Goal: Information Seeking & Learning: Compare options

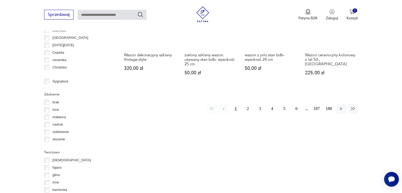
scroll to position [568, 0]
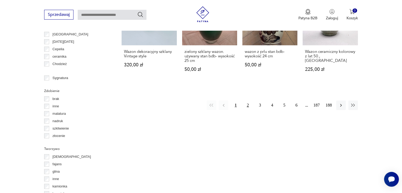
click at [247, 100] on button "2" at bounding box center [248, 105] width 10 height 10
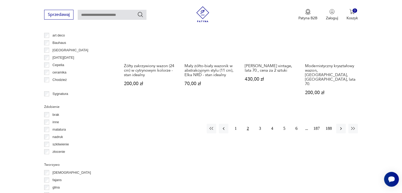
scroll to position [552, 0]
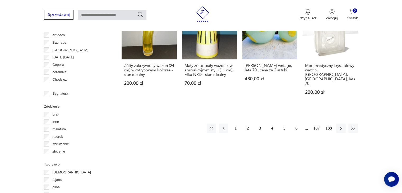
click at [260, 123] on button "3" at bounding box center [260, 128] width 10 height 10
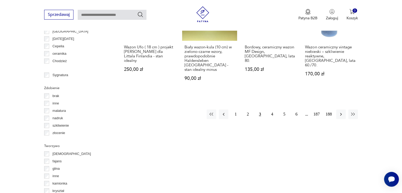
scroll to position [573, 0]
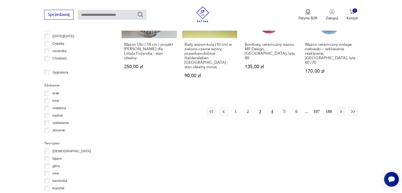
click at [273, 107] on button "4" at bounding box center [272, 112] width 10 height 10
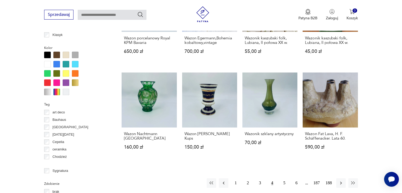
scroll to position [478, 0]
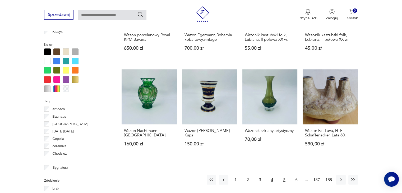
click at [284, 175] on button "5" at bounding box center [285, 180] width 10 height 10
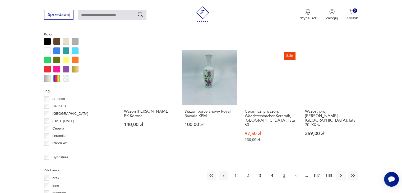
scroll to position [489, 0]
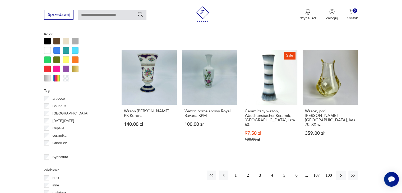
click at [298, 171] on button "6" at bounding box center [297, 175] width 10 height 10
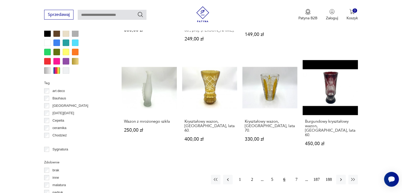
scroll to position [499, 0]
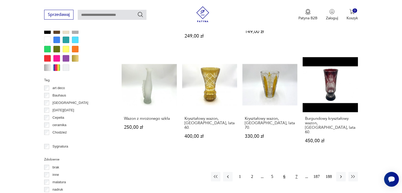
click at [296, 172] on button "7" at bounding box center [297, 177] width 10 height 10
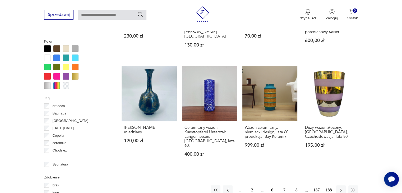
scroll to position [521, 0]
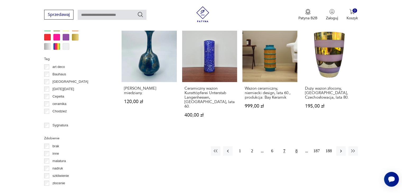
click at [296, 146] on button "8" at bounding box center [297, 151] width 10 height 10
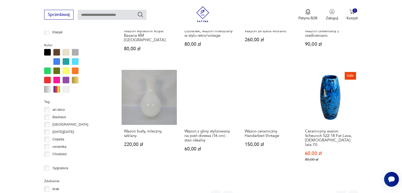
scroll to position [478, 0]
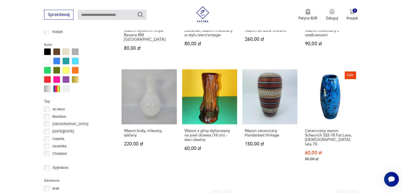
click at [296, 190] on button "9" at bounding box center [297, 195] width 10 height 10
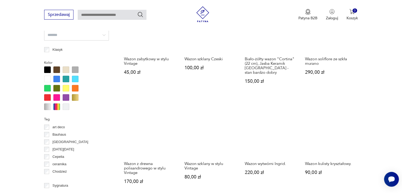
scroll to position [489, 0]
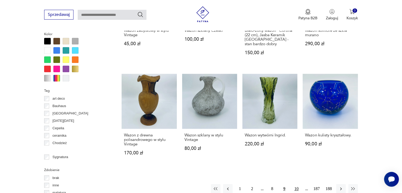
click at [296, 184] on button "10" at bounding box center [297, 189] width 10 height 10
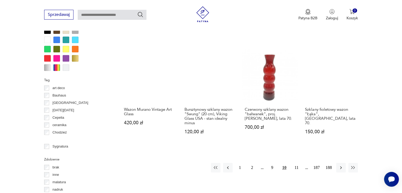
scroll to position [510, 0]
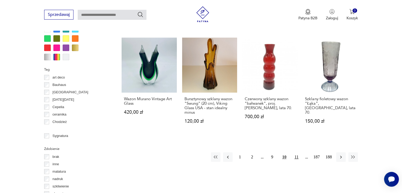
click at [296, 152] on button "11" at bounding box center [297, 157] width 10 height 10
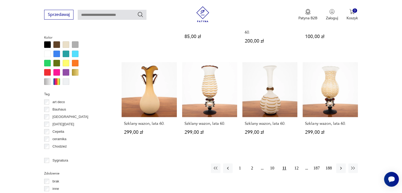
scroll to position [489, 0]
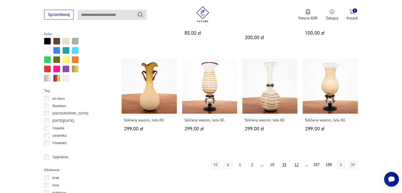
click at [296, 160] on button "12" at bounding box center [297, 165] width 10 height 10
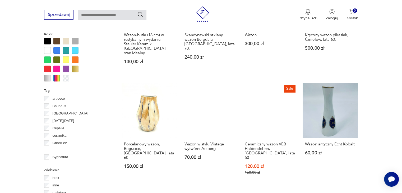
scroll to position [499, 0]
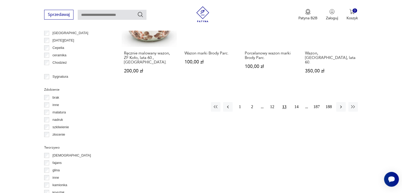
scroll to position [584, 0]
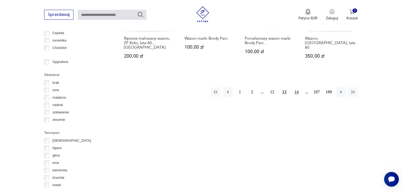
click at [296, 87] on button "14" at bounding box center [297, 92] width 10 height 10
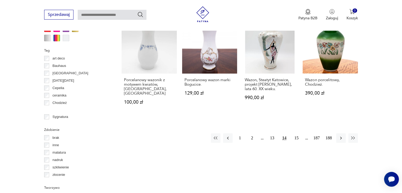
scroll to position [531, 0]
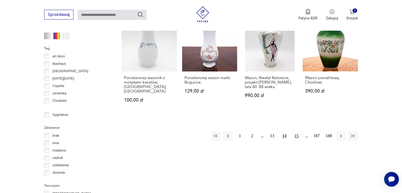
click at [296, 131] on button "15" at bounding box center [297, 136] width 10 height 10
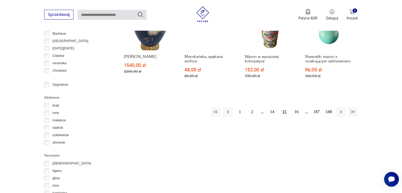
scroll to position [573, 0]
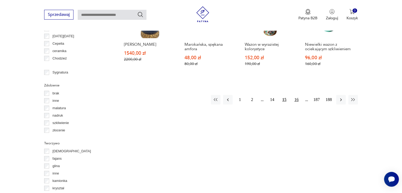
click at [297, 95] on button "16" at bounding box center [297, 100] width 10 height 10
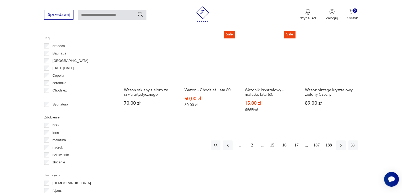
scroll to position [542, 0]
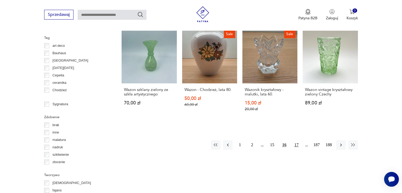
click at [296, 140] on button "17" at bounding box center [297, 145] width 10 height 10
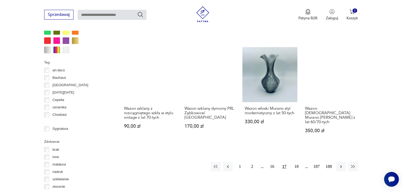
scroll to position [521, 0]
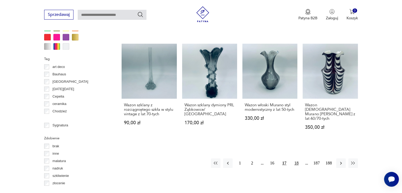
click at [297, 158] on button "18" at bounding box center [297, 163] width 10 height 10
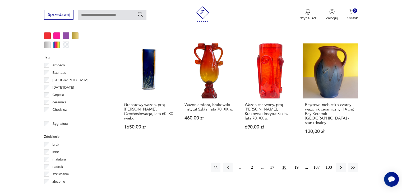
scroll to position [531, 0]
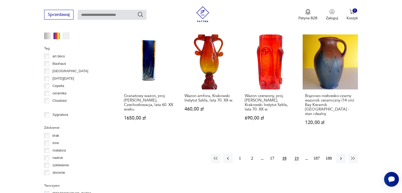
click at [296, 154] on button "19" at bounding box center [297, 159] width 10 height 10
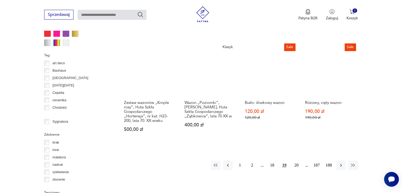
scroll to position [552, 0]
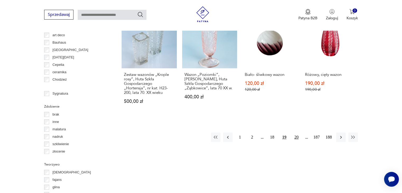
click at [296, 132] on button "20" at bounding box center [297, 137] width 10 height 10
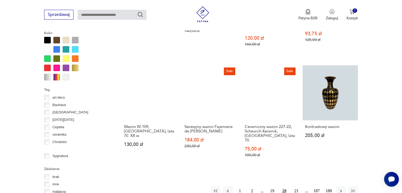
scroll to position [521, 0]
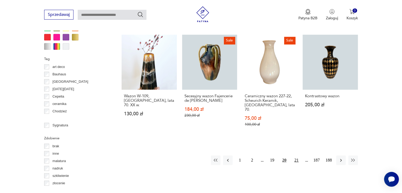
click at [294, 155] on button "21" at bounding box center [297, 160] width 10 height 10
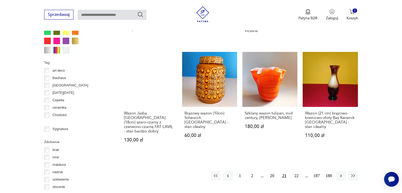
scroll to position [521, 0]
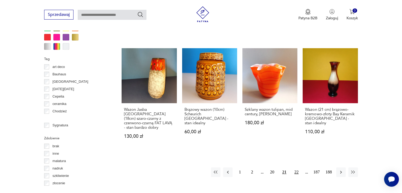
click at [297, 167] on button "22" at bounding box center [297, 172] width 10 height 10
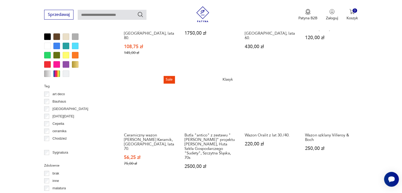
scroll to position [499, 0]
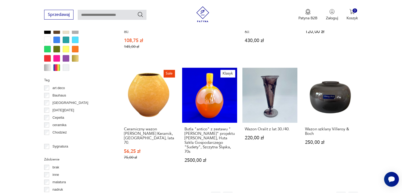
click at [296, 191] on button "23" at bounding box center [297, 196] width 10 height 10
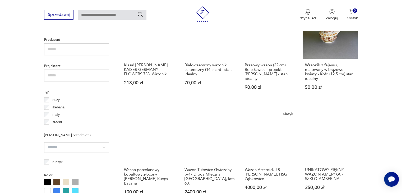
scroll to position [351, 0]
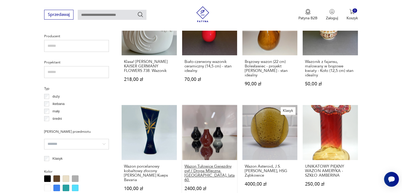
click at [204, 166] on h3 "Wazon Tułowice Gwiezdny pył / Droga Mleczna. [GEOGRAPHIC_DATA], lata 60." at bounding box center [209, 173] width 50 height 18
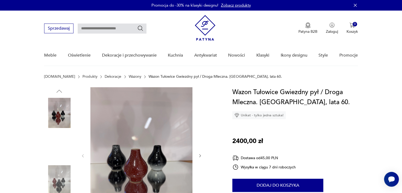
click at [59, 141] on img at bounding box center [59, 147] width 30 height 30
click at [61, 177] on img at bounding box center [59, 180] width 30 height 30
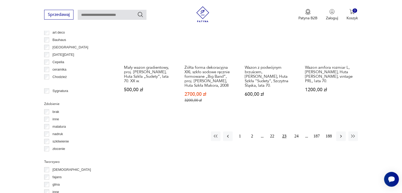
scroll to position [557, 0]
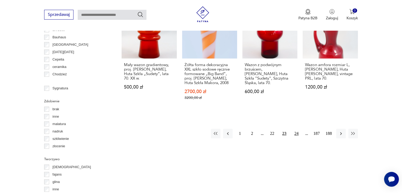
click at [298, 129] on button "24" at bounding box center [297, 134] width 10 height 10
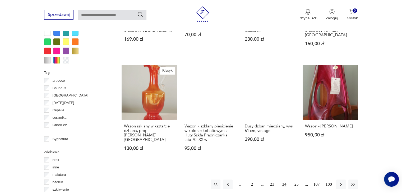
scroll to position [510, 0]
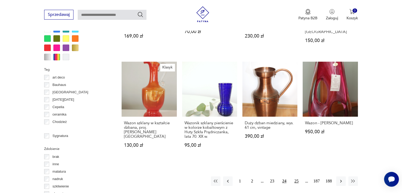
click at [296, 176] on button "25" at bounding box center [297, 181] width 10 height 10
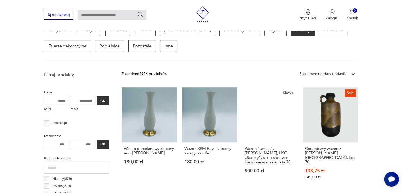
scroll to position [161, 0]
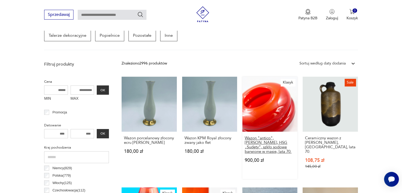
click at [267, 139] on h3 "Wazon "antico", [PERSON_NAME], HSG „Sudety”, szkło sodowe barwione w masie, lat…" at bounding box center [270, 145] width 50 height 18
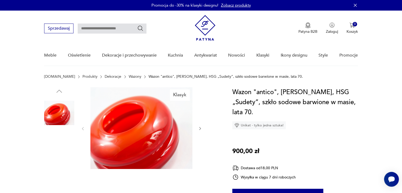
click at [61, 178] on img at bounding box center [59, 180] width 30 height 30
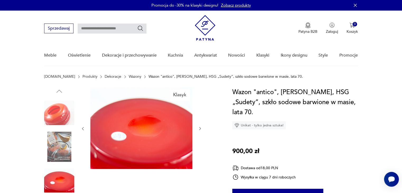
click at [198, 127] on icon "button" at bounding box center [200, 128] width 4 height 4
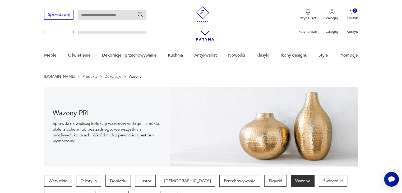
scroll to position [161, 0]
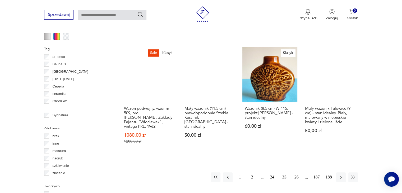
scroll to position [531, 0]
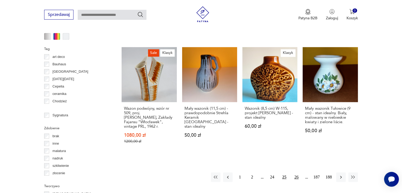
click at [296, 172] on button "26" at bounding box center [297, 177] width 10 height 10
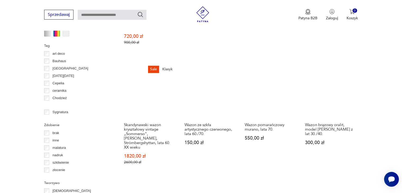
scroll to position [563, 0]
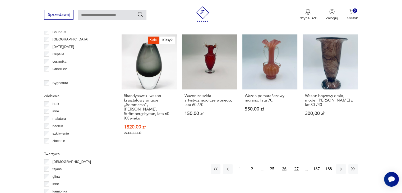
click at [295, 164] on button "27" at bounding box center [297, 169] width 10 height 10
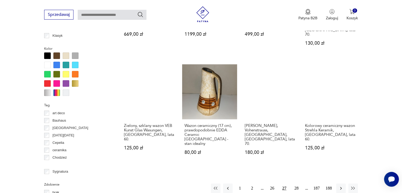
scroll to position [478, 0]
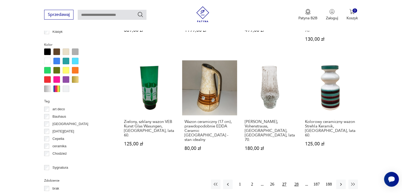
click at [294, 179] on button "28" at bounding box center [297, 184] width 10 height 10
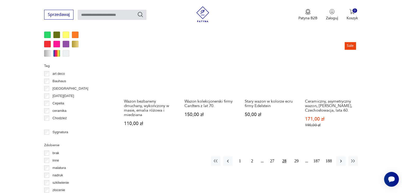
scroll to position [542, 0]
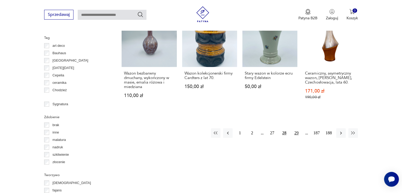
click at [297, 128] on button "29" at bounding box center [297, 133] width 10 height 10
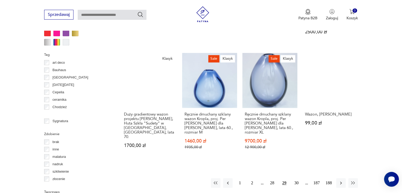
scroll to position [531, 0]
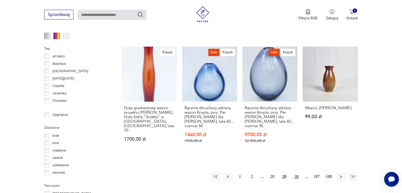
click at [296, 172] on button "30" at bounding box center [297, 177] width 10 height 10
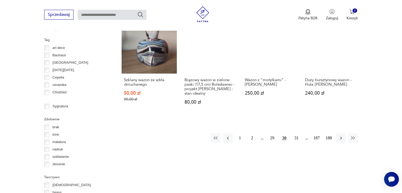
scroll to position [542, 0]
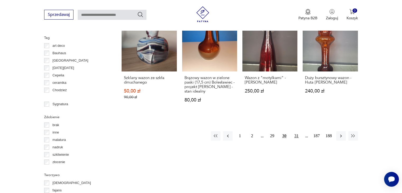
click at [297, 131] on button "31" at bounding box center [297, 136] width 10 height 10
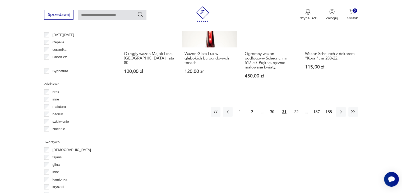
scroll to position [594, 0]
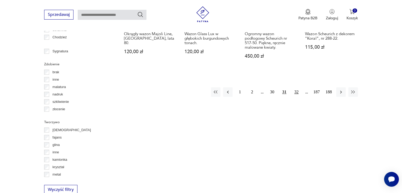
click at [295, 88] on button "32" at bounding box center [297, 92] width 10 height 10
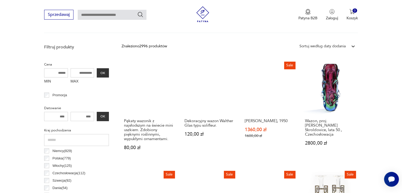
scroll to position [182, 0]
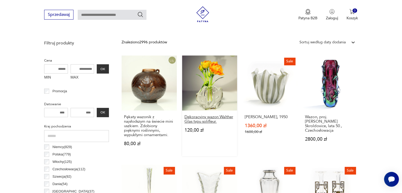
click at [209, 115] on h3 "Dekoracyjny wazon Walther Glas typu solifleur." at bounding box center [209, 119] width 50 height 9
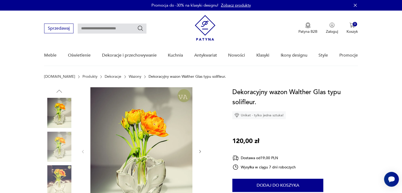
click at [201, 150] on icon "button" at bounding box center [200, 151] width 4 height 4
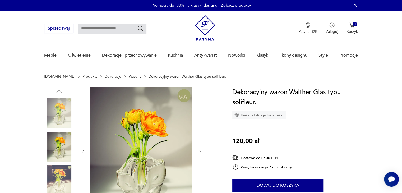
click at [201, 150] on icon "button" at bounding box center [200, 151] width 4 height 4
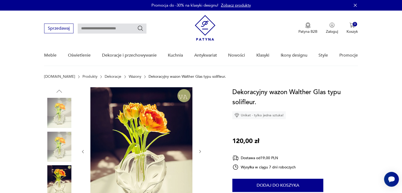
click at [201, 150] on icon "button" at bounding box center [200, 151] width 4 height 4
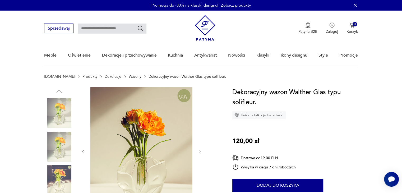
click at [82, 149] on icon "button" at bounding box center [83, 151] width 4 height 4
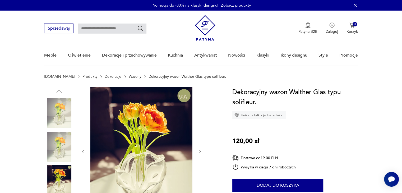
click at [82, 149] on icon "button" at bounding box center [83, 151] width 4 height 4
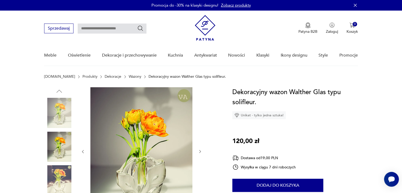
click at [82, 149] on icon "button" at bounding box center [83, 151] width 4 height 4
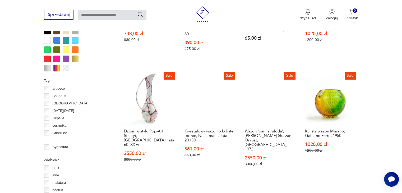
scroll to position [509, 0]
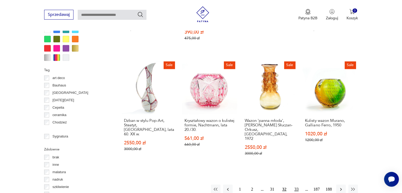
click at [295, 184] on button "33" at bounding box center [297, 189] width 10 height 10
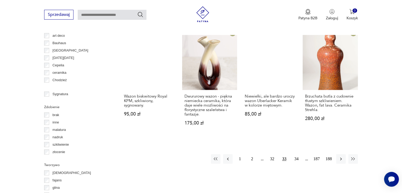
scroll to position [552, 0]
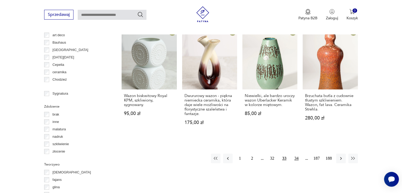
click at [295, 154] on button "34" at bounding box center [297, 159] width 10 height 10
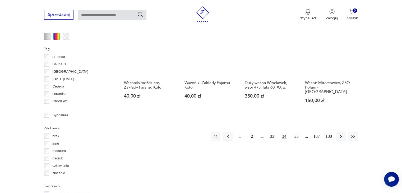
scroll to position [531, 0]
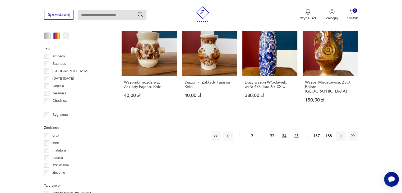
click at [296, 131] on button "35" at bounding box center [297, 136] width 10 height 10
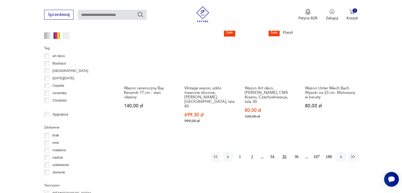
scroll to position [552, 0]
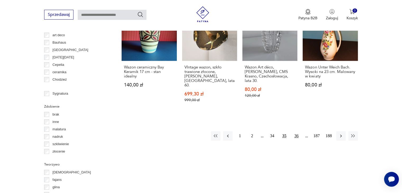
click at [296, 131] on button "36" at bounding box center [297, 136] width 10 height 10
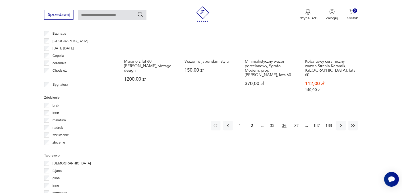
scroll to position [563, 0]
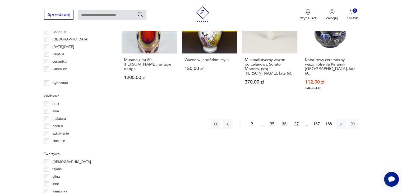
click at [296, 119] on button "37" at bounding box center [297, 124] width 10 height 10
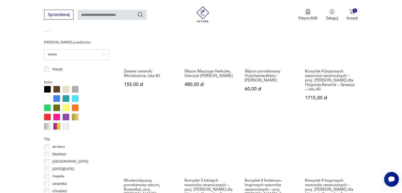
scroll to position [436, 0]
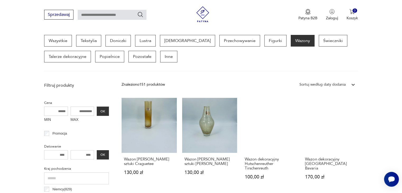
scroll to position [11, 0]
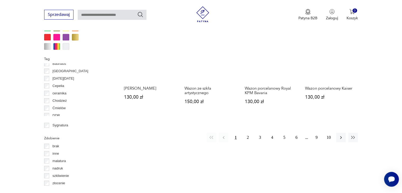
scroll to position [510, 0]
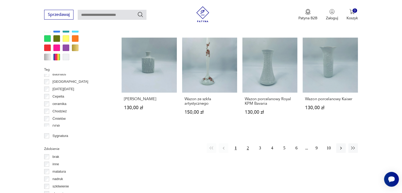
click at [247, 143] on button "2" at bounding box center [248, 148] width 10 height 10
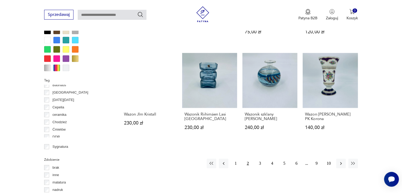
scroll to position [499, 0]
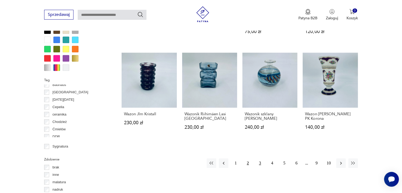
click at [261, 159] on button "3" at bounding box center [260, 163] width 10 height 10
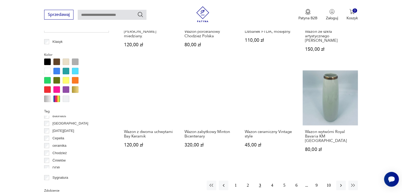
scroll to position [478, 0]
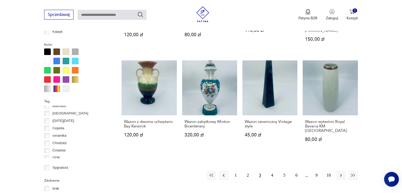
click at [260, 171] on button "3" at bounding box center [260, 175] width 10 height 10
click at [272, 170] on button "4" at bounding box center [272, 175] width 10 height 10
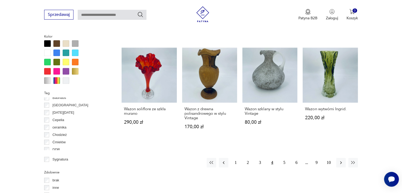
scroll to position [489, 0]
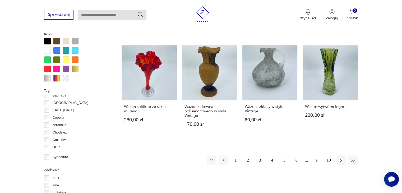
click at [283, 155] on button "5" at bounding box center [285, 160] width 10 height 10
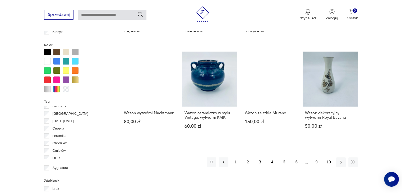
scroll to position [478, 0]
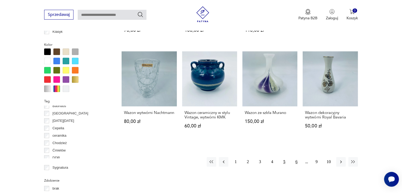
click at [296, 157] on button "6" at bounding box center [297, 162] width 10 height 10
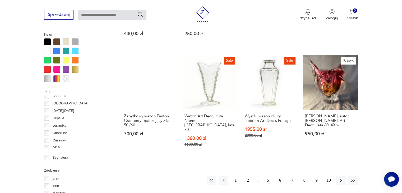
scroll to position [489, 0]
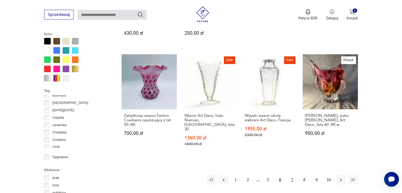
click at [293, 175] on button "7" at bounding box center [292, 180] width 10 height 10
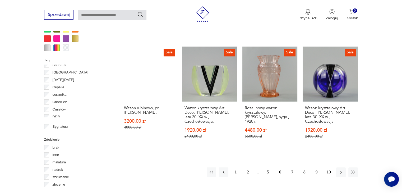
scroll to position [521, 0]
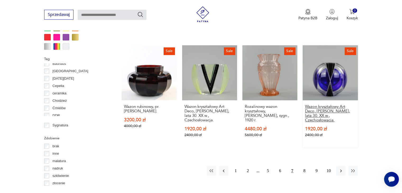
click at [323, 104] on h3 "Wazon kryształowy Art Deco, [PERSON_NAME], lata 30. XX w., Czechosłowacja." at bounding box center [330, 113] width 50 height 18
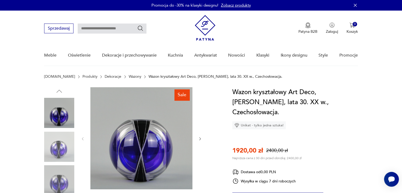
click at [199, 140] on icon "button" at bounding box center [200, 139] width 4 height 4
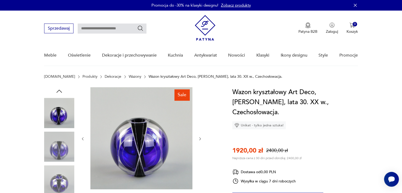
click at [199, 140] on icon "button" at bounding box center [200, 139] width 4 height 4
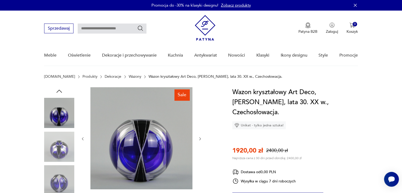
click at [199, 140] on icon "button" at bounding box center [200, 139] width 4 height 4
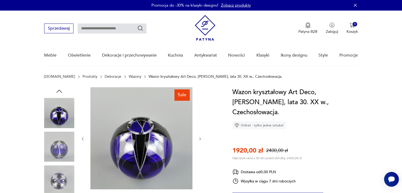
click at [199, 140] on icon "button" at bounding box center [200, 139] width 4 height 4
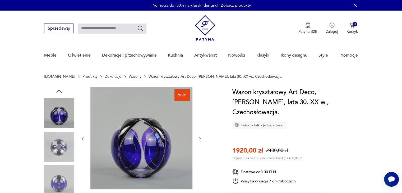
click at [199, 140] on icon "button" at bounding box center [200, 139] width 4 height 4
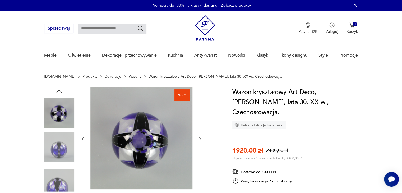
click at [199, 140] on icon "button" at bounding box center [200, 139] width 4 height 4
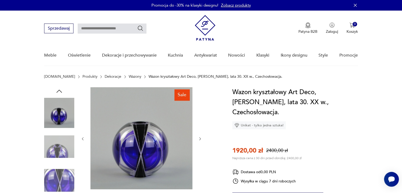
click at [199, 140] on icon "button" at bounding box center [200, 139] width 4 height 4
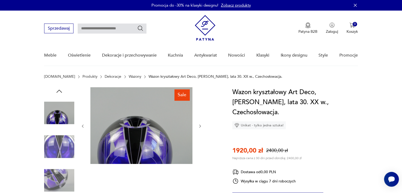
click at [199, 140] on div at bounding box center [142, 126] width 122 height 78
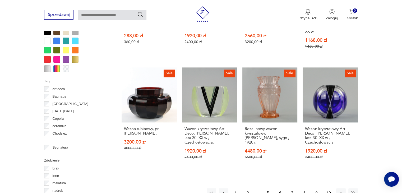
scroll to position [494, 0]
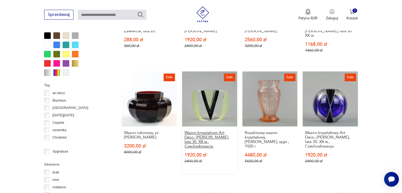
click at [203, 131] on h3 "Wazon kryształowy Art Deco, [PERSON_NAME], lata 30. XX w., Czechosłowacja." at bounding box center [209, 140] width 50 height 18
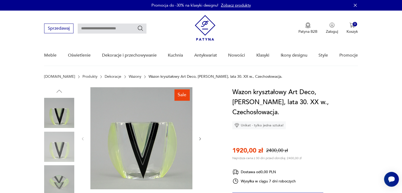
click at [201, 139] on icon "button" at bounding box center [200, 139] width 4 height 4
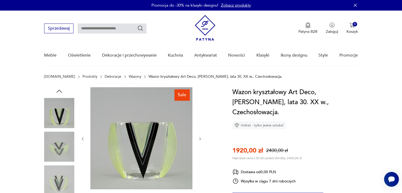
click at [201, 139] on icon "button" at bounding box center [200, 139] width 4 height 4
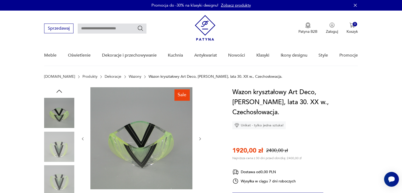
click at [201, 139] on icon "button" at bounding box center [200, 139] width 4 height 4
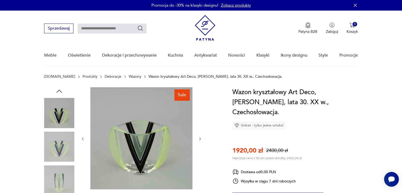
click at [201, 139] on icon "button" at bounding box center [200, 139] width 4 height 4
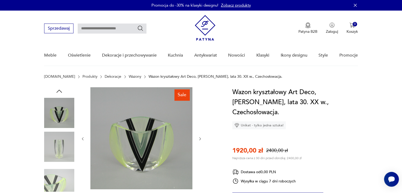
click at [201, 139] on icon "button" at bounding box center [200, 139] width 4 height 4
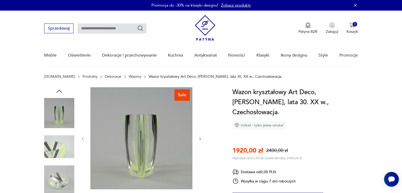
click at [201, 139] on icon "button" at bounding box center [200, 139] width 4 height 4
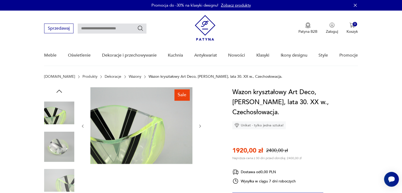
click at [201, 139] on div at bounding box center [142, 126] width 122 height 78
click at [200, 125] on icon "button" at bounding box center [200, 125] width 2 height 3
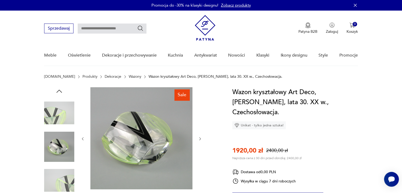
click at [200, 125] on div at bounding box center [142, 138] width 122 height 103
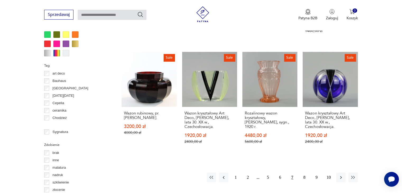
scroll to position [511, 0]
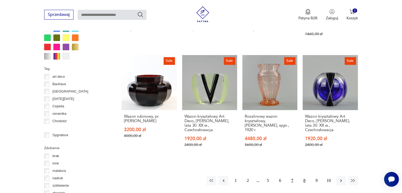
click at [305, 176] on button "8" at bounding box center [305, 181] width 10 height 10
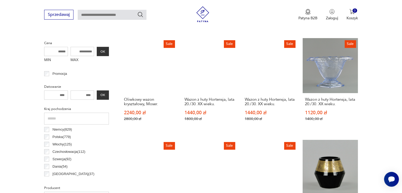
scroll to position [203, 0]
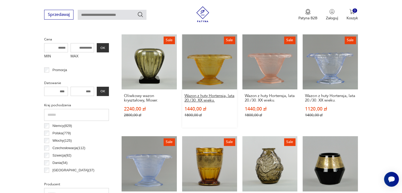
click at [206, 95] on h3 "Wazon z huty Hortensja, lata 20./30. XX wieku." at bounding box center [209, 98] width 50 height 9
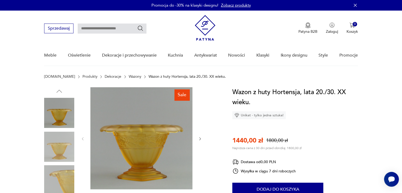
click at [201, 139] on icon "button" at bounding box center [200, 139] width 4 height 4
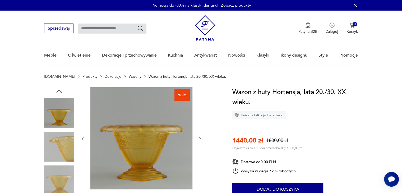
click at [201, 139] on icon "button" at bounding box center [200, 139] width 4 height 4
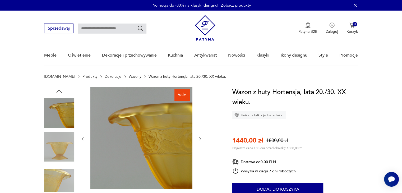
click at [200, 139] on icon "button" at bounding box center [200, 138] width 2 height 3
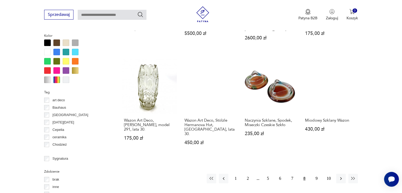
scroll to position [498, 0]
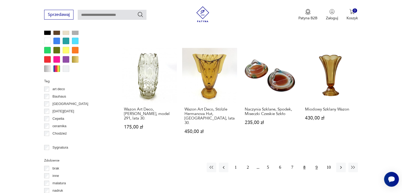
click at [317, 162] on button "9" at bounding box center [317, 167] width 10 height 10
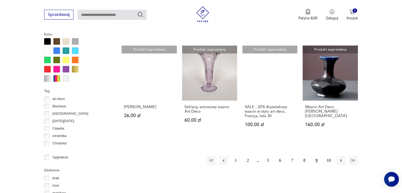
scroll to position [489, 0]
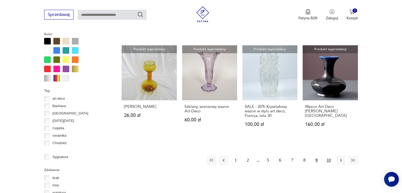
click at [329, 165] on button "10" at bounding box center [329, 160] width 10 height 10
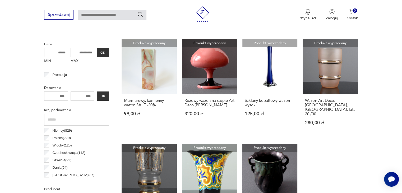
scroll to position [182, 0]
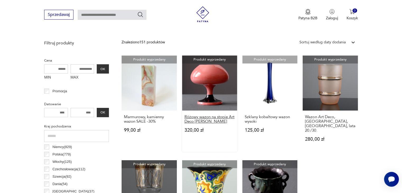
click at [205, 120] on h3 "Różowy wazon na stopie Art Deco [PERSON_NAME]" at bounding box center [209, 119] width 50 height 9
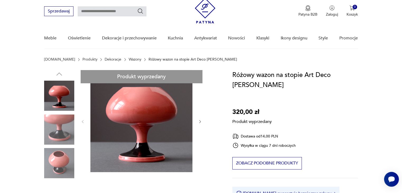
scroll to position [21, 0]
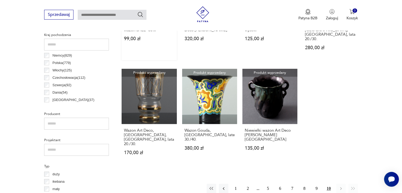
scroll to position [276, 0]
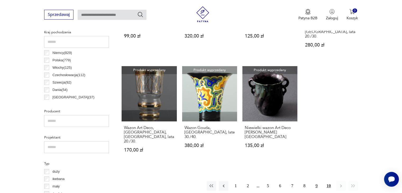
click at [316, 181] on button "9" at bounding box center [317, 186] width 10 height 10
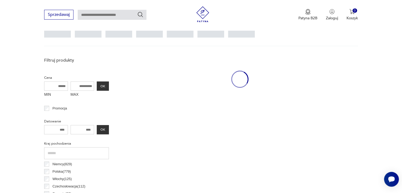
scroll to position [140, 0]
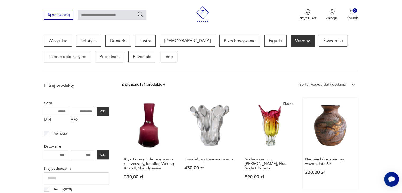
click at [316, 168] on div "Niemiecki ceramiczny wazon, lata 60. 200,00 zł" at bounding box center [330, 169] width 55 height 32
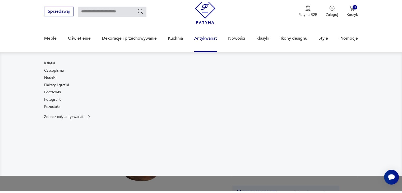
scroll to position [19, 0]
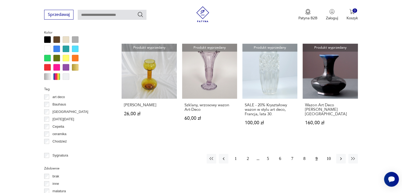
scroll to position [499, 0]
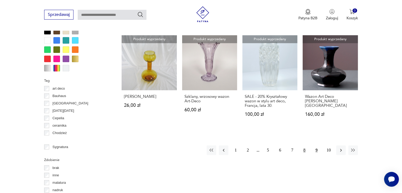
click at [304, 155] on button "8" at bounding box center [305, 150] width 10 height 10
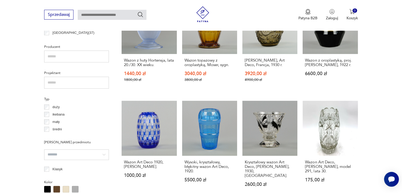
scroll to position [351, 0]
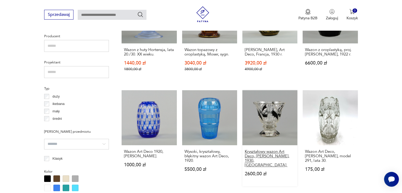
click at [265, 152] on h3 "Kryształowy wazon Art Deco, [PERSON_NAME], 1930, [GEOGRAPHIC_DATA]." at bounding box center [270, 158] width 50 height 18
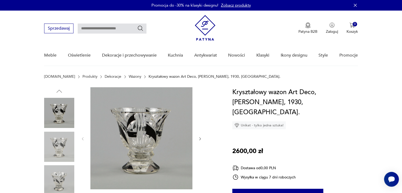
click at [199, 139] on icon "button" at bounding box center [200, 139] width 4 height 4
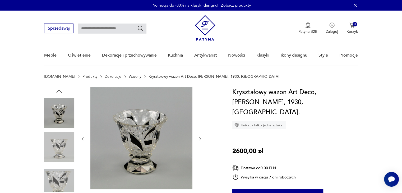
click at [199, 139] on icon "button" at bounding box center [200, 139] width 4 height 4
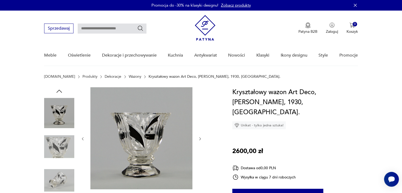
click at [199, 139] on icon "button" at bounding box center [200, 139] width 4 height 4
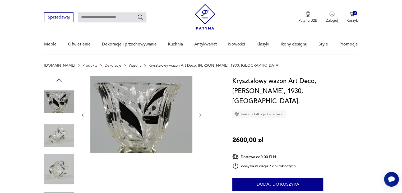
scroll to position [11, 0]
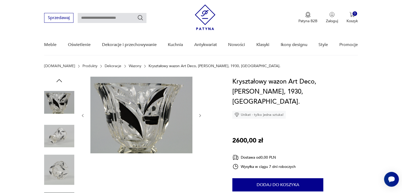
click at [64, 136] on img at bounding box center [59, 136] width 30 height 30
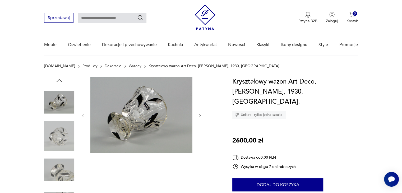
click at [59, 172] on img at bounding box center [59, 170] width 30 height 30
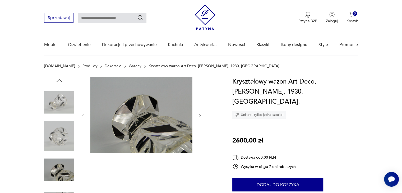
click at [70, 101] on img at bounding box center [59, 102] width 30 height 30
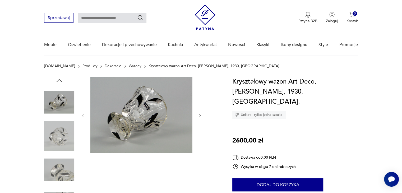
click at [83, 117] on icon "button" at bounding box center [83, 115] width 2 height 3
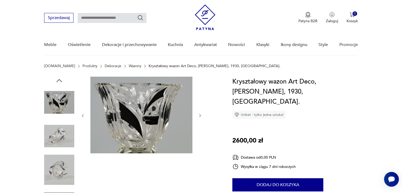
click at [83, 117] on icon "button" at bounding box center [83, 115] width 2 height 3
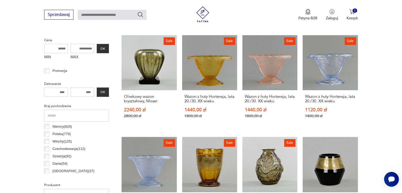
scroll to position [199, 0]
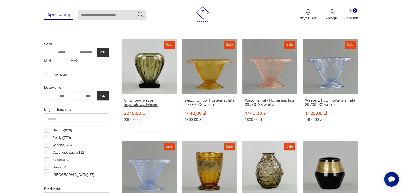
click at [138, 102] on h3 "Oliwkowy wazon kryształowy, Moser." at bounding box center [149, 102] width 50 height 9
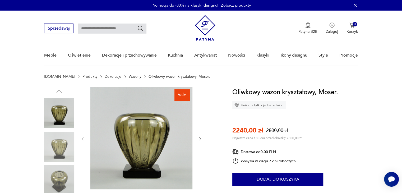
click at [198, 138] on icon "button" at bounding box center [200, 139] width 4 height 4
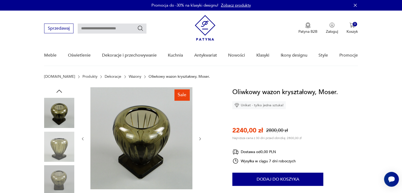
click at [198, 138] on icon "button" at bounding box center [200, 139] width 4 height 4
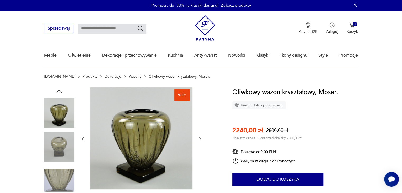
click at [198, 138] on icon "button" at bounding box center [200, 139] width 4 height 4
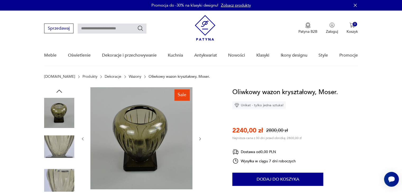
click at [198, 138] on icon "button" at bounding box center [200, 139] width 4 height 4
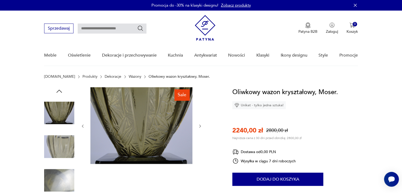
click at [198, 138] on div at bounding box center [142, 126] width 122 height 78
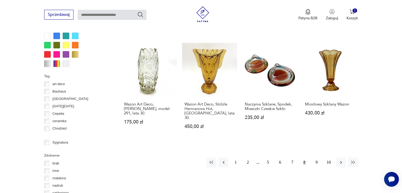
scroll to position [516, 0]
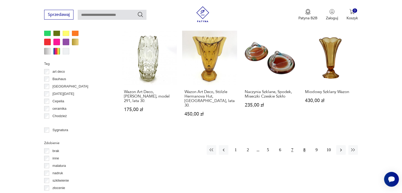
click at [292, 145] on button "7" at bounding box center [292, 150] width 10 height 10
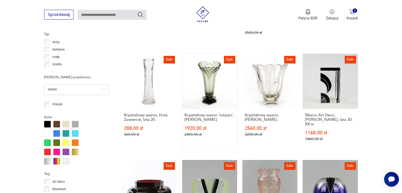
scroll to position [415, 0]
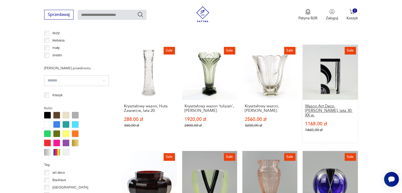
click at [321, 104] on h3 "Wazon Art Deco, [PERSON_NAME], lata 30. XX w." at bounding box center [330, 110] width 50 height 13
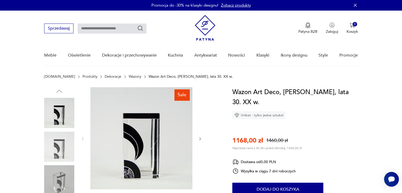
click at [197, 140] on div at bounding box center [142, 138] width 122 height 103
click at [201, 138] on icon "button" at bounding box center [200, 139] width 4 height 4
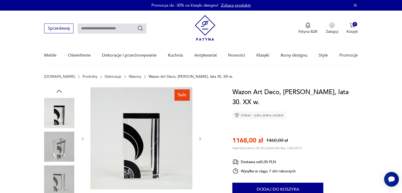
click at [201, 138] on icon "button" at bounding box center [200, 139] width 4 height 4
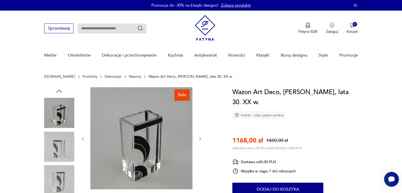
click at [201, 138] on icon "button" at bounding box center [200, 139] width 4 height 4
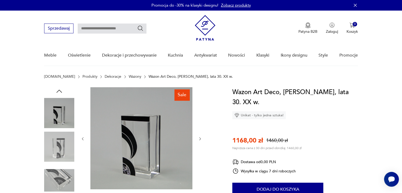
click at [201, 138] on icon "button" at bounding box center [200, 139] width 4 height 4
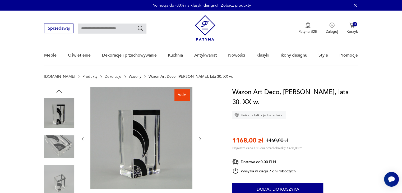
click at [201, 138] on icon "button" at bounding box center [200, 139] width 4 height 4
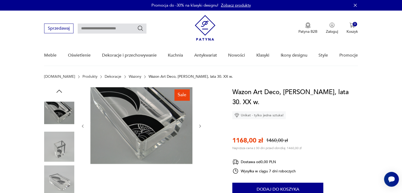
click at [201, 138] on div at bounding box center [142, 126] width 122 height 78
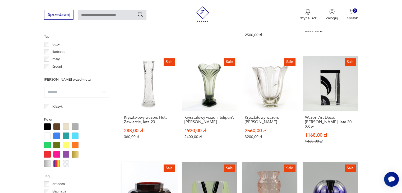
scroll to position [399, 0]
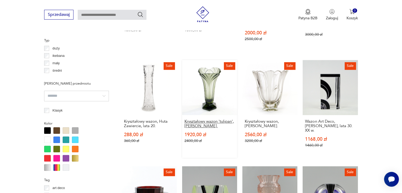
click at [200, 119] on h3 "Kryształowy wazon 'tulipan', [PERSON_NAME]." at bounding box center [209, 123] width 50 height 9
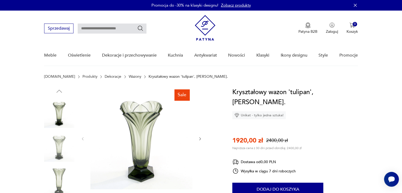
click at [199, 140] on icon "button" at bounding box center [200, 138] width 2 height 3
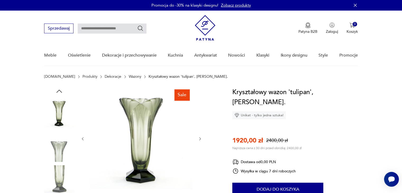
click at [199, 140] on icon "button" at bounding box center [200, 138] width 2 height 3
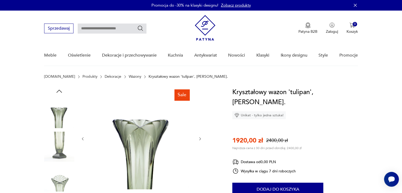
click at [199, 140] on icon "button" at bounding box center [200, 138] width 2 height 3
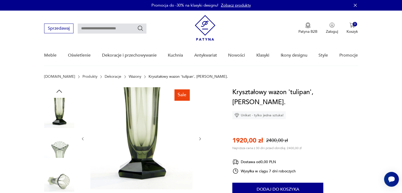
click at [199, 139] on icon "button" at bounding box center [200, 139] width 4 height 4
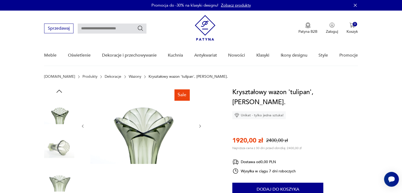
click at [199, 139] on div at bounding box center [142, 126] width 122 height 78
click at [199, 125] on icon "button" at bounding box center [200, 126] width 4 height 4
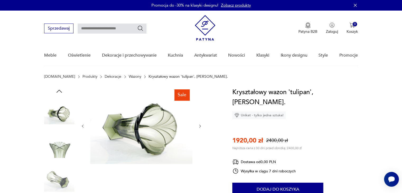
click at [199, 125] on icon "button" at bounding box center [200, 126] width 4 height 4
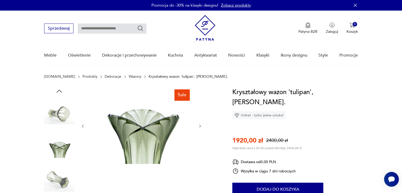
click at [83, 127] on icon "button" at bounding box center [83, 125] width 2 height 3
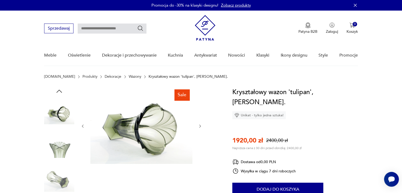
click at [83, 127] on icon "button" at bounding box center [83, 125] width 2 height 3
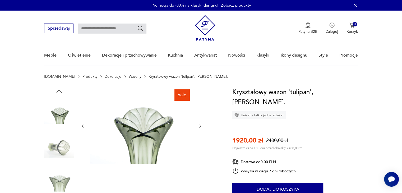
click at [83, 127] on icon "button" at bounding box center [83, 125] width 2 height 3
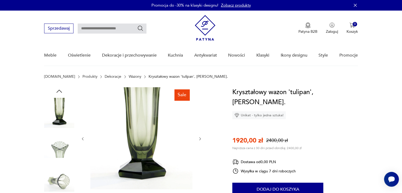
click at [83, 127] on div at bounding box center [142, 138] width 122 height 103
click at [83, 138] on icon "button" at bounding box center [83, 139] width 4 height 4
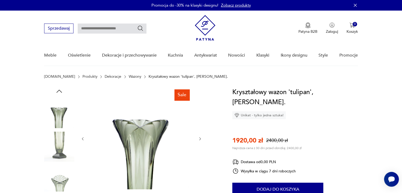
click at [83, 139] on icon "button" at bounding box center [83, 139] width 4 height 4
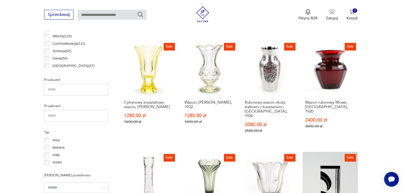
scroll to position [300, 0]
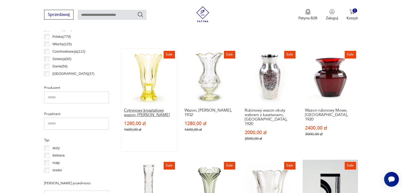
click at [145, 108] on h3 "Cytrynowy kryształowy wazon, [PERSON_NAME]" at bounding box center [149, 112] width 50 height 9
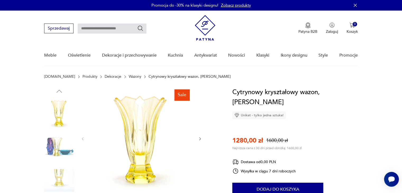
click at [200, 139] on icon "button" at bounding box center [200, 139] width 4 height 4
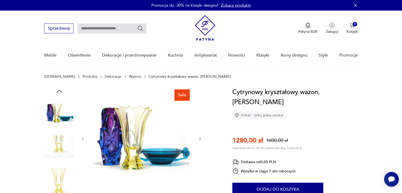
click at [200, 139] on icon "button" at bounding box center [200, 139] width 4 height 4
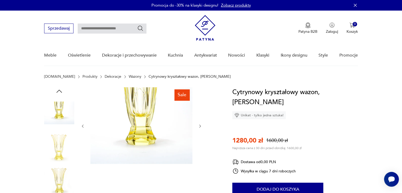
click at [200, 139] on div at bounding box center [142, 126] width 122 height 78
click at [199, 125] on icon "button" at bounding box center [200, 126] width 4 height 4
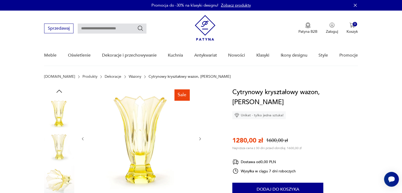
click at [199, 140] on icon "button" at bounding box center [200, 139] width 4 height 4
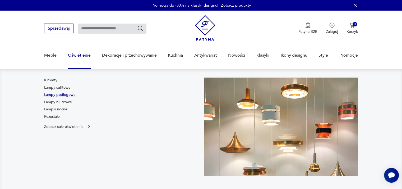
click at [67, 95] on link "Lampy podłogowe" at bounding box center [59, 94] width 31 height 5
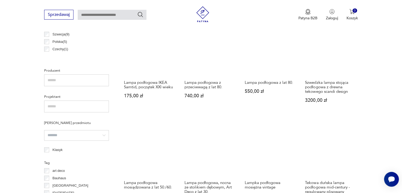
scroll to position [330, 0]
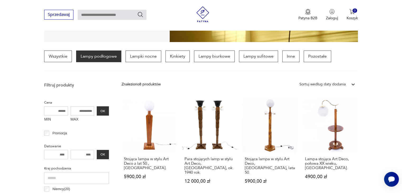
scroll to position [21, 0]
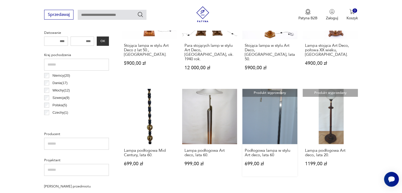
scroll to position [251, 0]
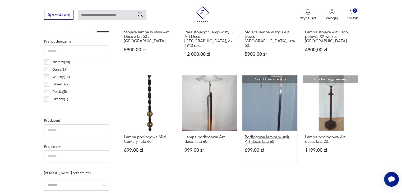
click at [264, 135] on h3 "Podłogowa lampa w stylu Art deco, lata 60" at bounding box center [270, 139] width 50 height 9
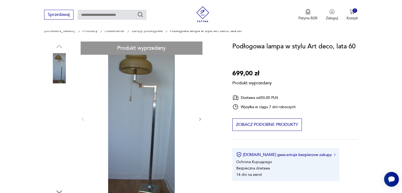
scroll to position [85, 0]
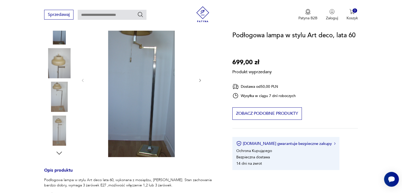
click at [59, 92] on div "Produkt wyprzedany Opis produktu Podłogowa lampa w stylu Art deco lata 60, wyko…" at bounding box center [131, 146] width 175 height 287
click at [63, 62] on div "Produkt wyprzedany Opis produktu Podłogowa lampa w stylu Art deco lata 60, wyko…" at bounding box center [131, 146] width 175 height 287
click at [63, 96] on div "Produkt wyprzedany Opis produktu Podłogowa lampa w stylu Art deco lata 60, wyko…" at bounding box center [131, 146] width 175 height 287
click at [199, 80] on div "Produkt wyprzedany Opis produktu Podłogowa lampa w stylu Art deco lata 60, wyko…" at bounding box center [131, 146] width 175 height 287
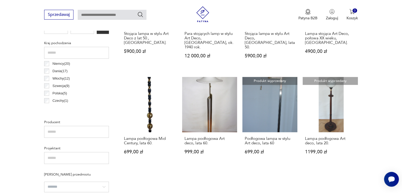
scroll to position [250, 0]
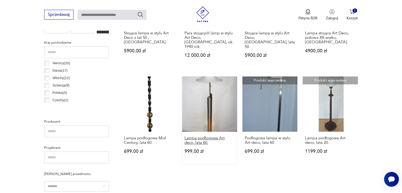
click at [200, 136] on h3 "Lampa podłogowa Art deco, lata 60." at bounding box center [209, 140] width 50 height 9
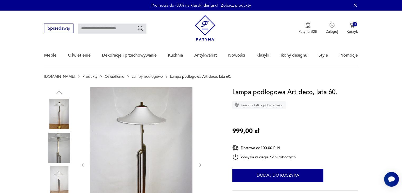
click at [199, 162] on button "button" at bounding box center [200, 164] width 4 height 5
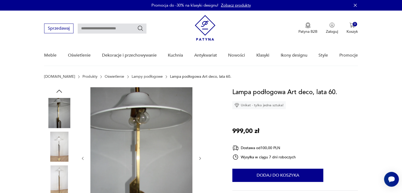
click at [199, 162] on div at bounding box center [142, 158] width 122 height 142
click at [200, 158] on icon "button" at bounding box center [200, 158] width 2 height 3
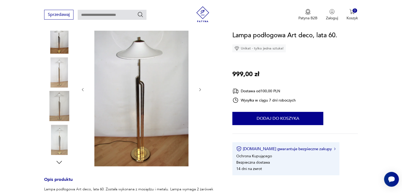
scroll to position [95, 0]
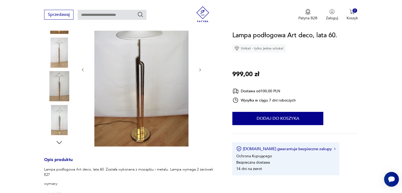
click at [202, 70] on icon "button" at bounding box center [200, 70] width 4 height 4
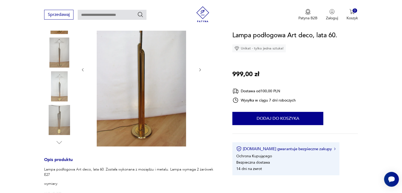
click at [202, 70] on icon "button" at bounding box center [200, 70] width 4 height 4
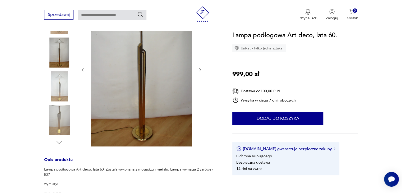
click at [201, 70] on icon "button" at bounding box center [200, 69] width 2 height 3
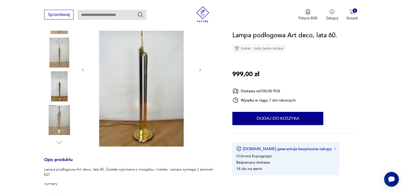
click at [201, 70] on icon "button" at bounding box center [200, 69] width 2 height 3
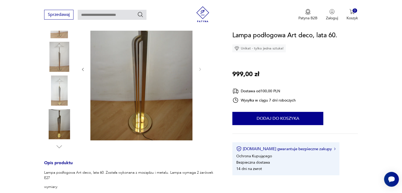
scroll to position [89, 0]
click at [84, 71] on icon "button" at bounding box center [83, 70] width 4 height 4
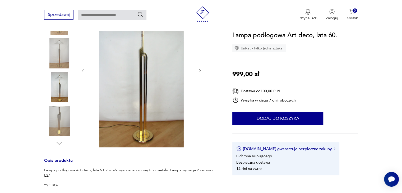
scroll to position [95, 0]
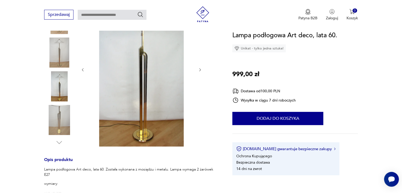
click at [84, 71] on icon "button" at bounding box center [83, 70] width 4 height 4
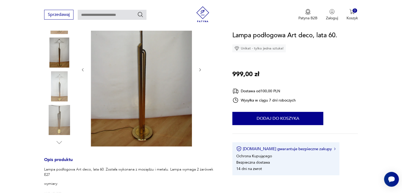
click at [84, 71] on icon "button" at bounding box center [83, 70] width 4 height 4
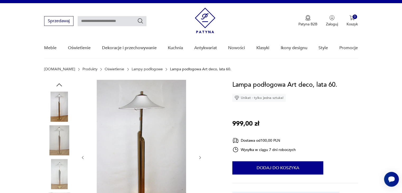
scroll to position [0, 0]
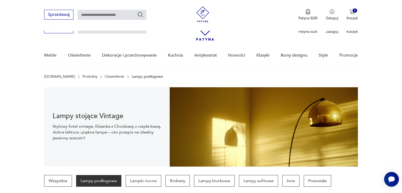
scroll to position [250, 0]
